Goal: Task Accomplishment & Management: Use online tool/utility

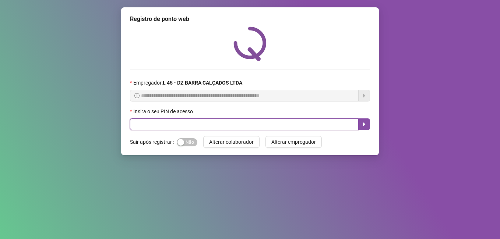
click at [185, 121] on input "text" at bounding box center [244, 125] width 229 height 12
type input "*****"
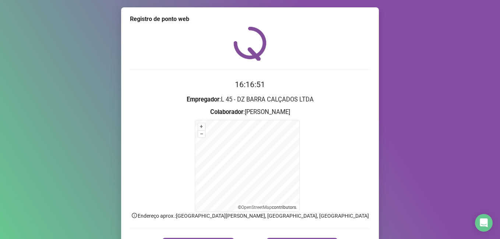
scroll to position [46, 0]
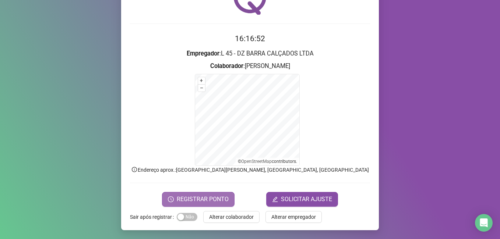
click at [209, 200] on span "REGISTRAR PONTO" at bounding box center [203, 199] width 52 height 9
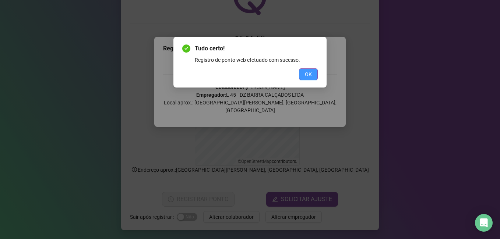
click at [308, 71] on span "OK" at bounding box center [308, 74] width 7 height 8
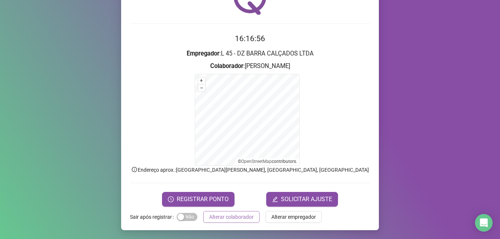
click at [232, 217] on span "Alterar colaborador" at bounding box center [231, 217] width 45 height 8
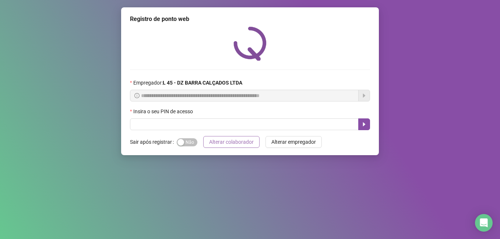
scroll to position [0, 0]
click at [202, 124] on input "text" at bounding box center [244, 125] width 229 height 12
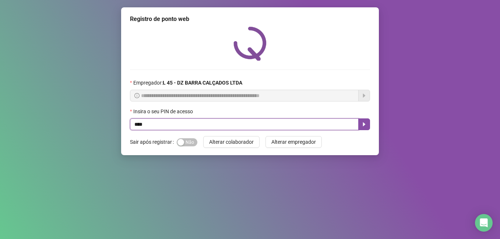
type input "*****"
click at [362, 123] on icon "caret-right" at bounding box center [364, 125] width 6 height 6
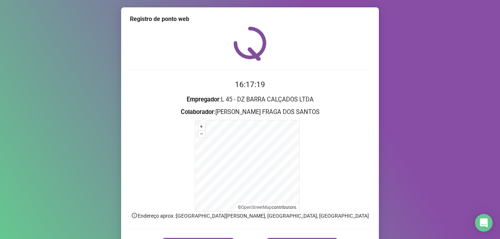
scroll to position [37, 0]
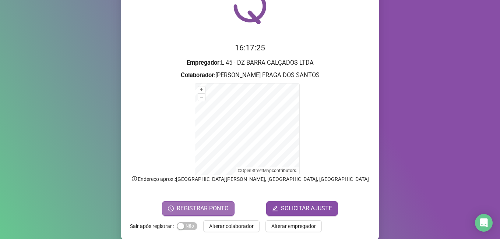
click at [168, 210] on icon "clock-circle" at bounding box center [171, 209] width 6 height 6
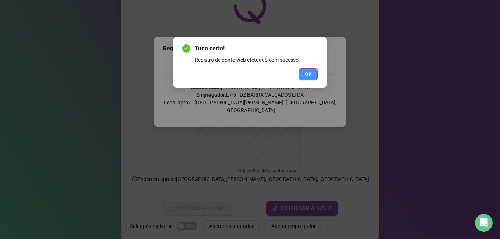
click at [315, 76] on button "OK" at bounding box center [308, 75] width 19 height 12
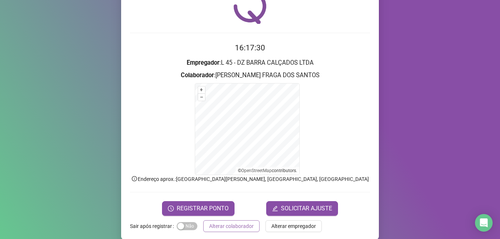
click at [238, 228] on span "Alterar colaborador" at bounding box center [231, 226] width 45 height 8
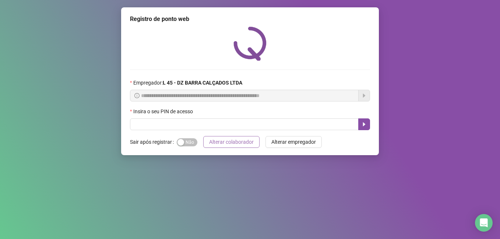
scroll to position [0, 0]
